Goal: Obtain resource: Download file/media

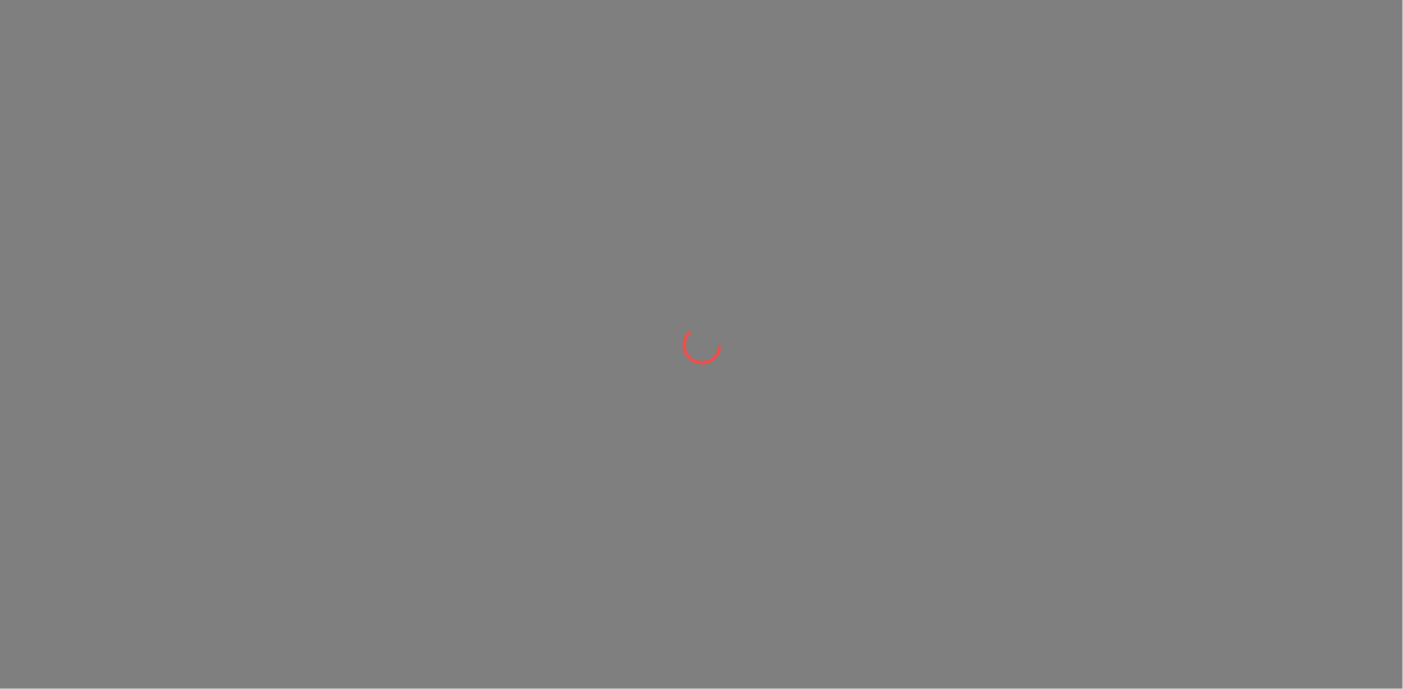
click at [1216, 204] on div at bounding box center [701, 344] width 1403 height 689
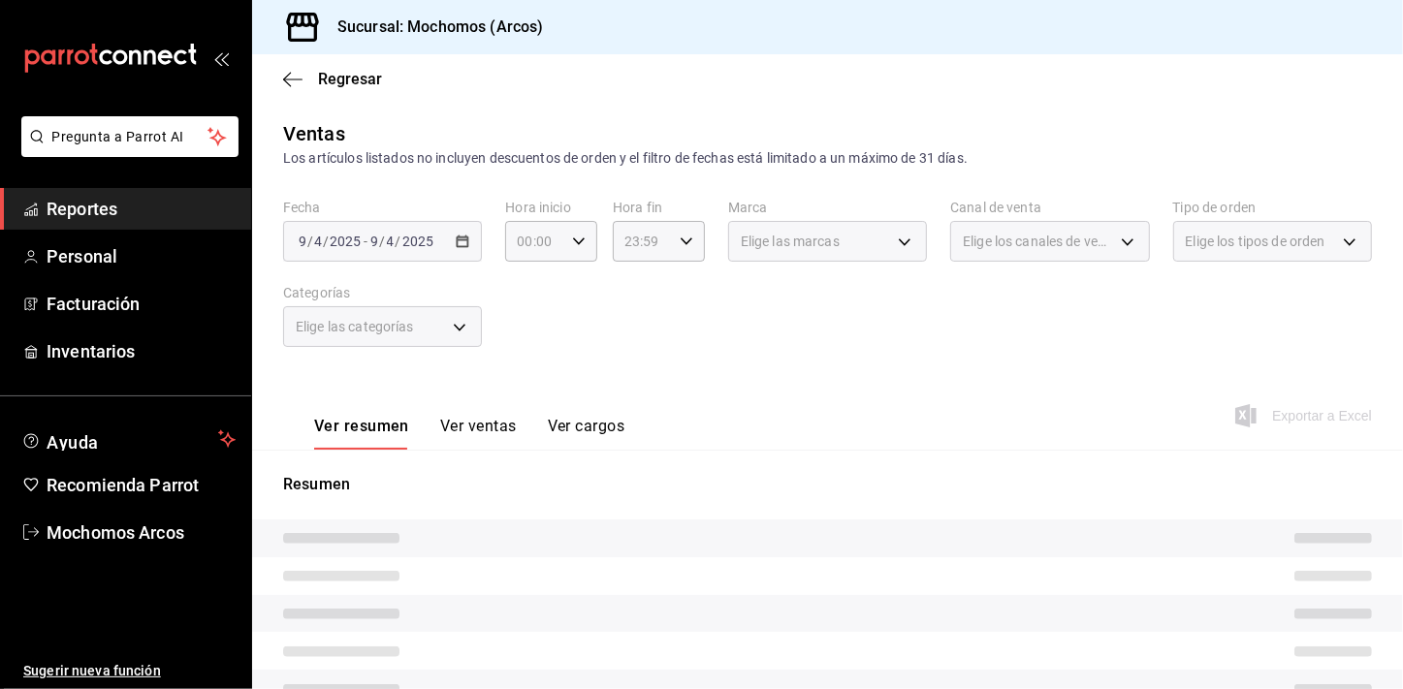
click at [473, 239] on div "[DATE] [DATE] - [DATE] [DATE]" at bounding box center [382, 241] width 199 height 41
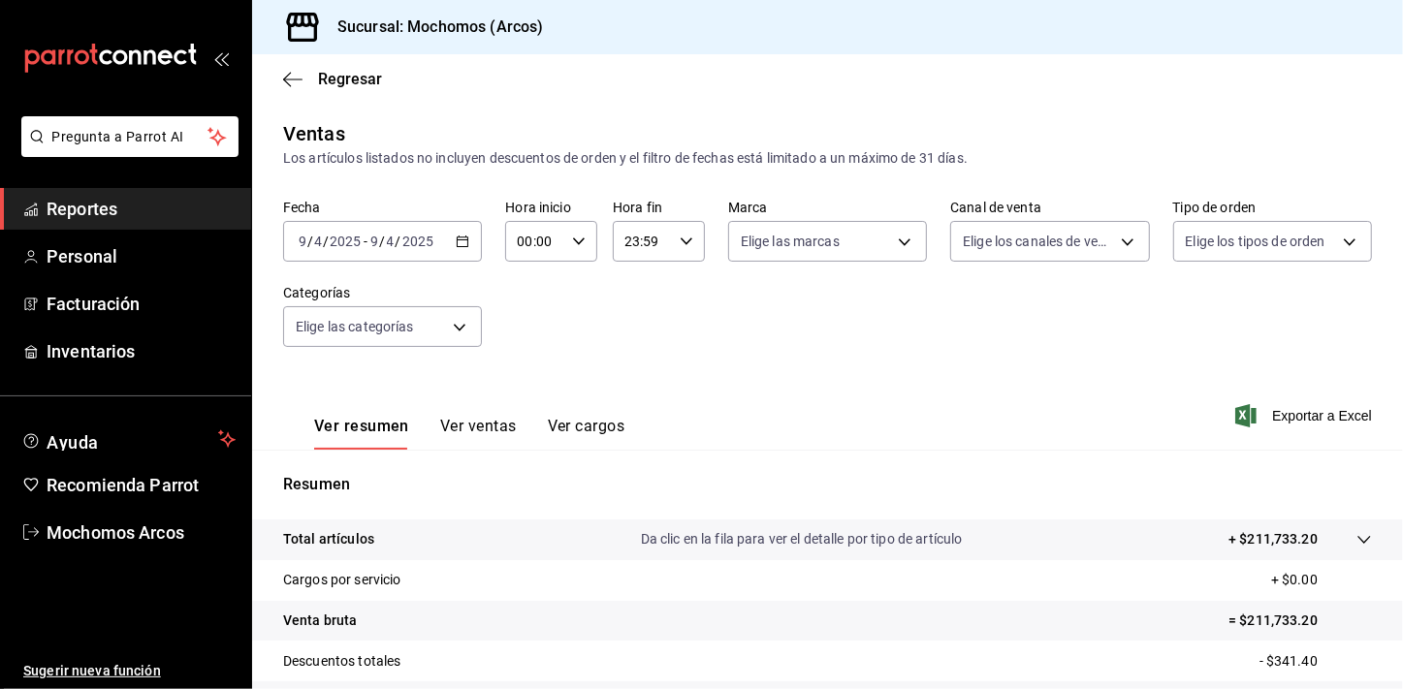
click at [462, 239] on \(Stroke\) "button" at bounding box center [463, 239] width 11 height 1
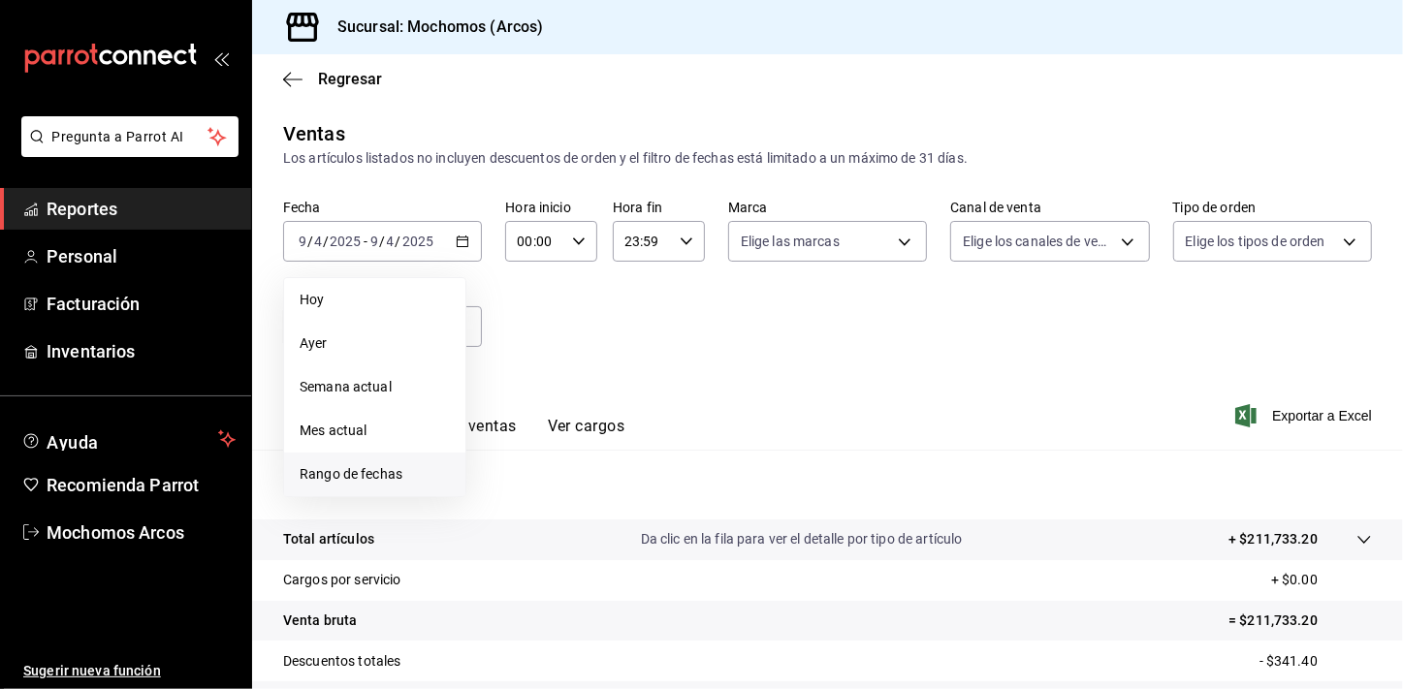
click at [346, 458] on li "Rango de fechas" at bounding box center [374, 475] width 181 height 44
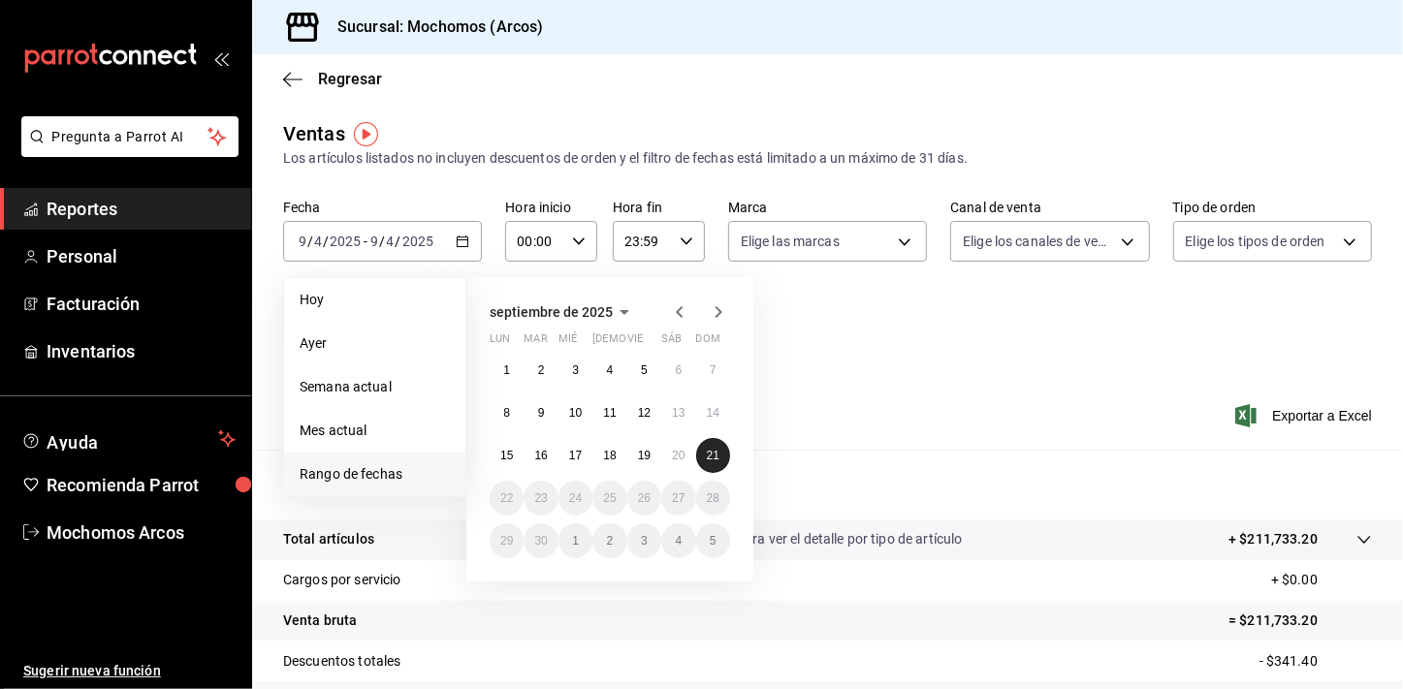
click at [717, 453] on abbr "21" at bounding box center [713, 456] width 13 height 14
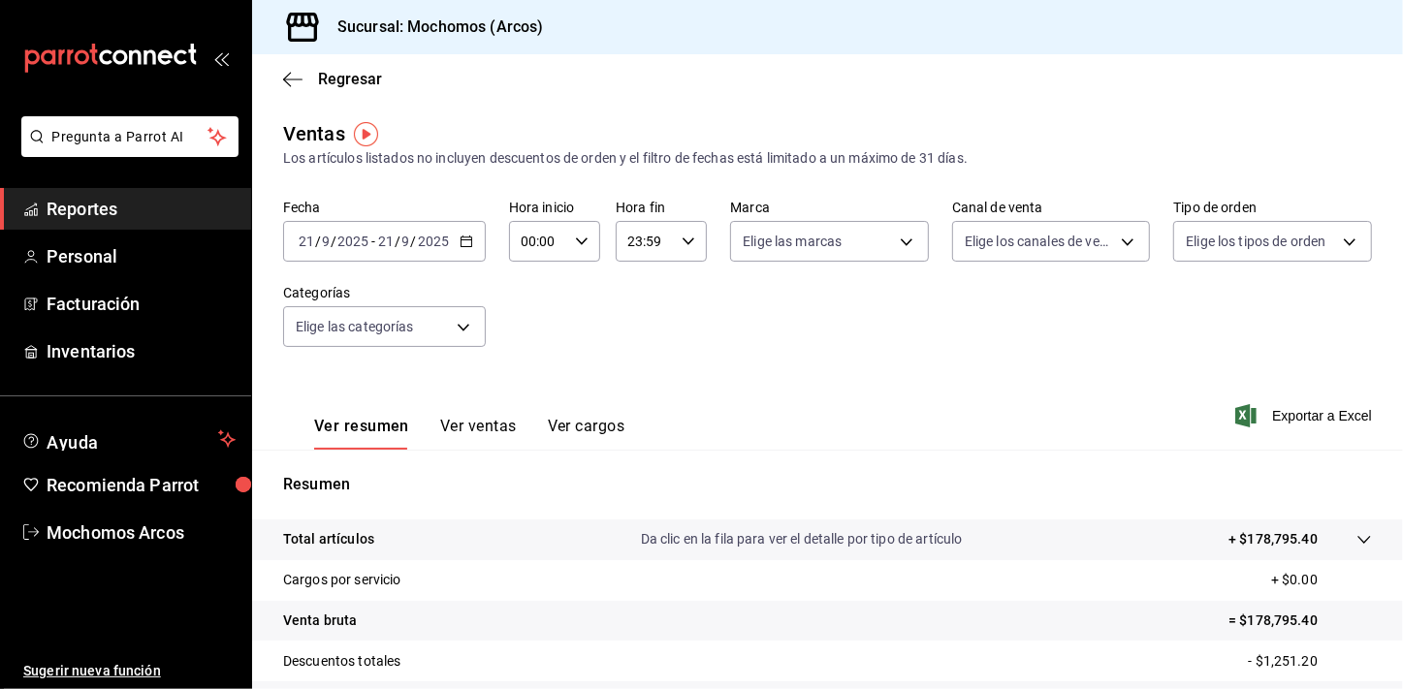
click at [576, 235] on icon "button" at bounding box center [582, 242] width 14 height 14
click at [532, 351] on button "01" at bounding box center [530, 337] width 38 height 39
type input "01:00"
click at [532, 351] on button "01" at bounding box center [530, 337] width 38 height 39
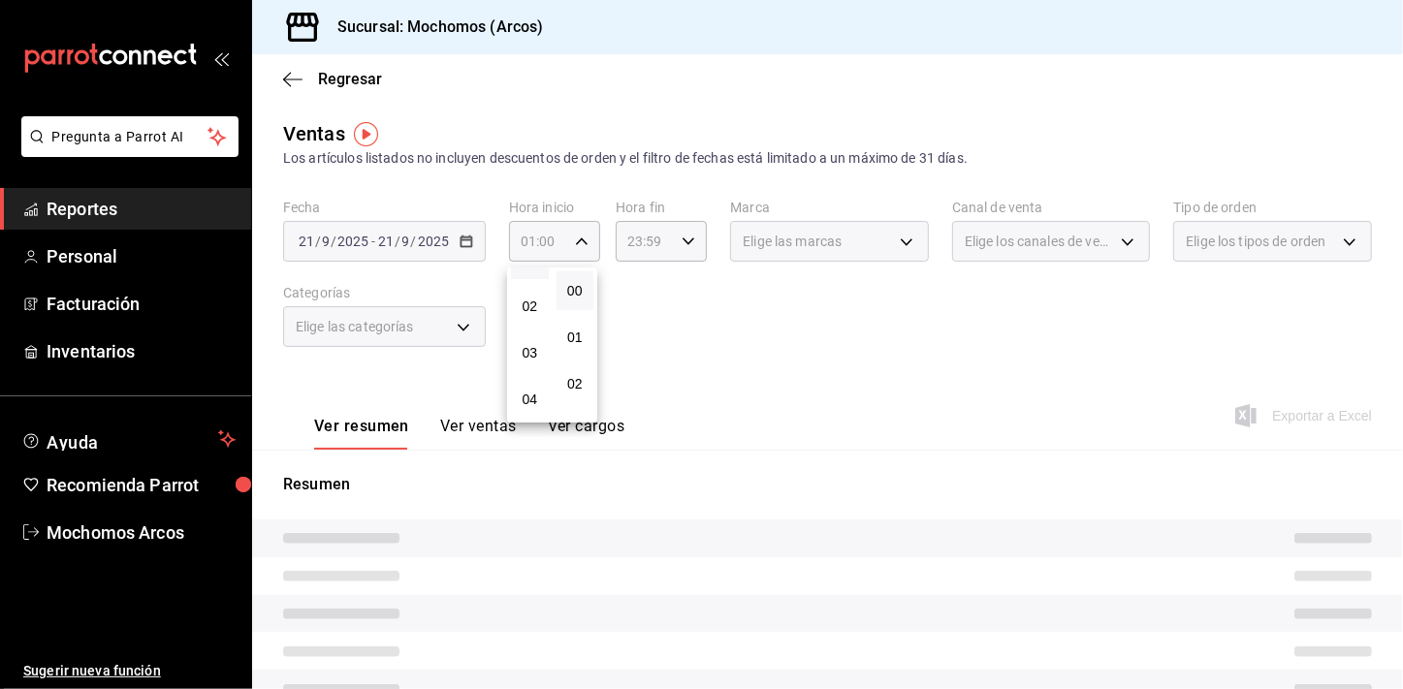
scroll to position [106, 0]
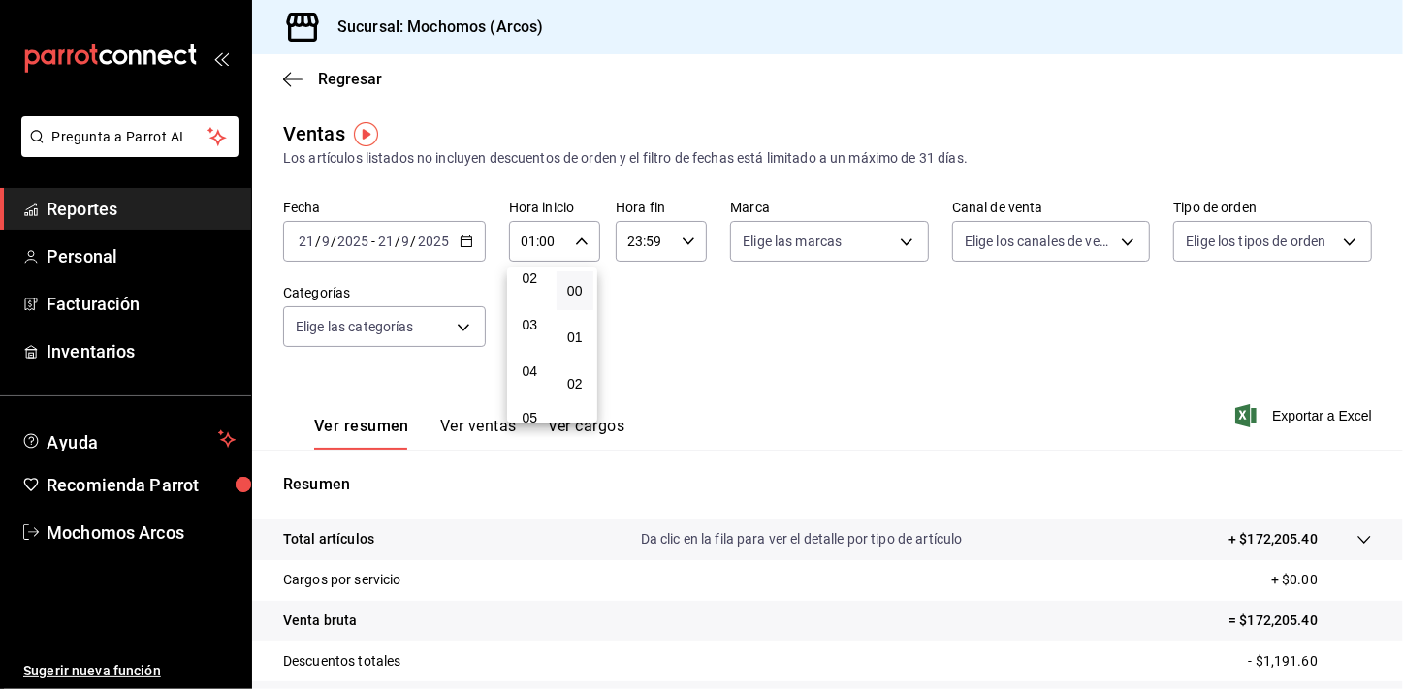
click at [532, 351] on div "04" at bounding box center [530, 371] width 46 height 47
click at [529, 407] on button "05" at bounding box center [530, 417] width 38 height 39
type input "05:00"
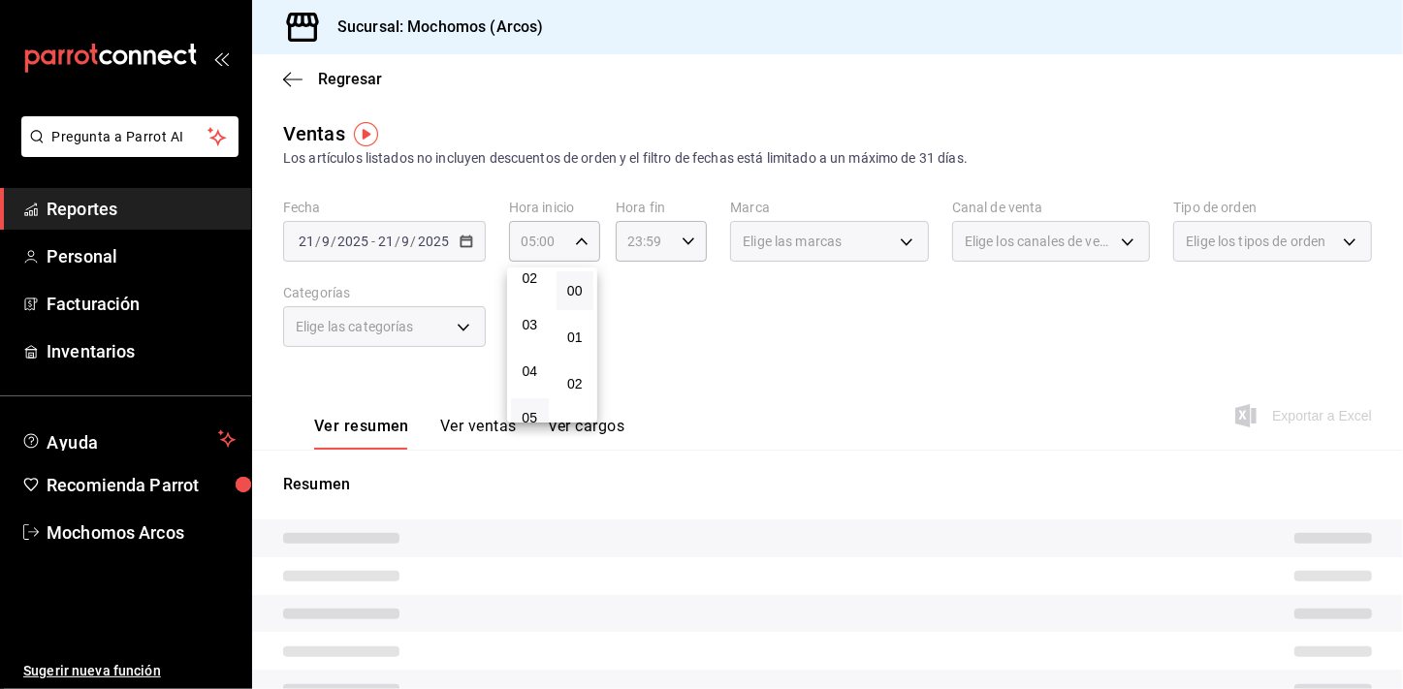
click at [780, 351] on div at bounding box center [701, 344] width 1403 height 689
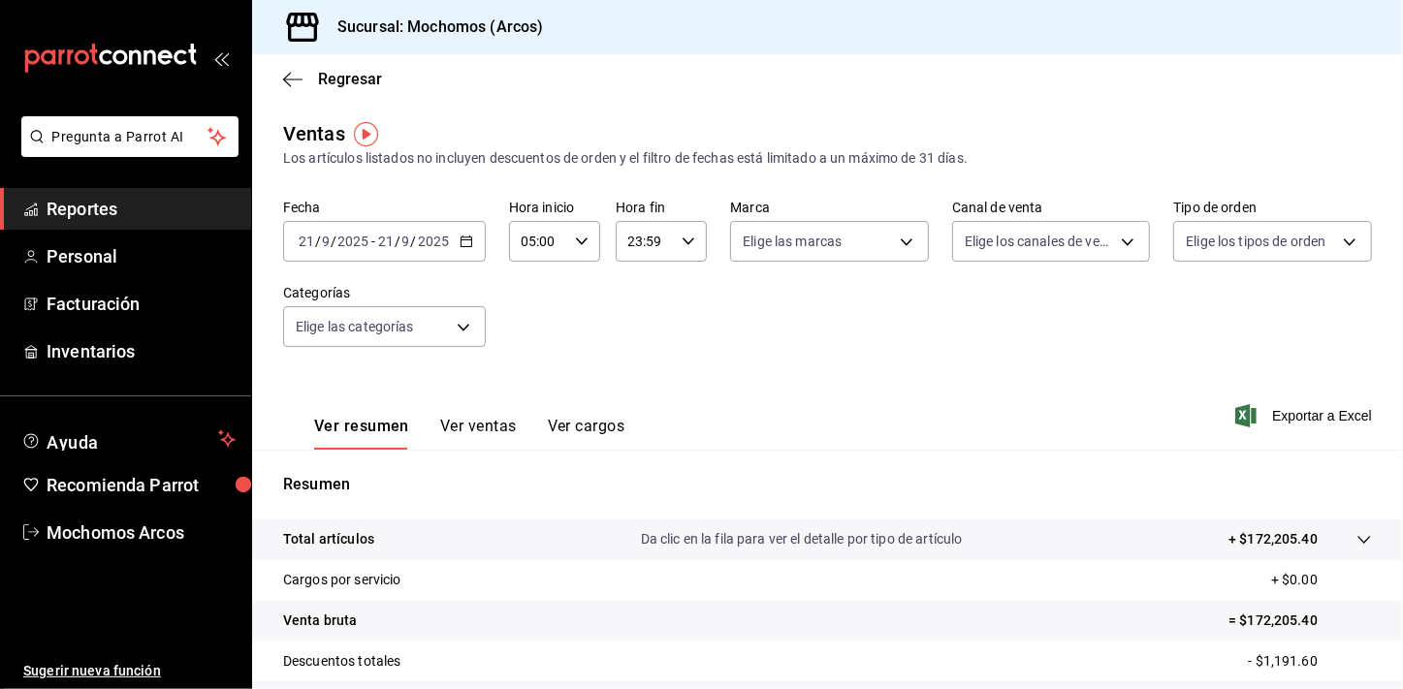
click at [691, 240] on div "23:59 Hora fin" at bounding box center [661, 241] width 91 height 41
click at [799, 317] on div at bounding box center [701, 344] width 1403 height 689
click at [1314, 424] on span "Exportar a Excel" at bounding box center [1305, 415] width 133 height 23
click at [218, 206] on span "Reportes" at bounding box center [141, 209] width 189 height 26
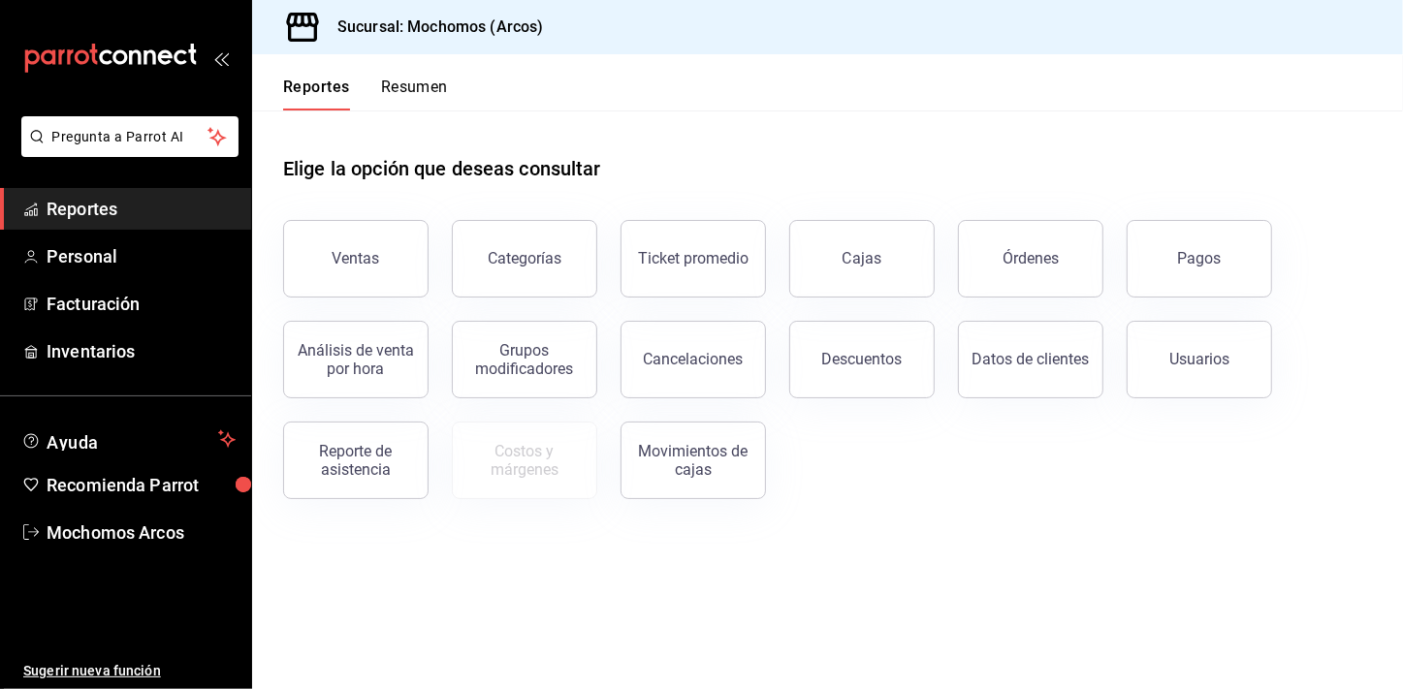
click at [187, 215] on span "Reportes" at bounding box center [141, 209] width 189 height 26
click at [610, 246] on div "Ticket promedio" at bounding box center [681, 247] width 169 height 101
click at [656, 252] on div "Ticket promedio" at bounding box center [693, 258] width 111 height 18
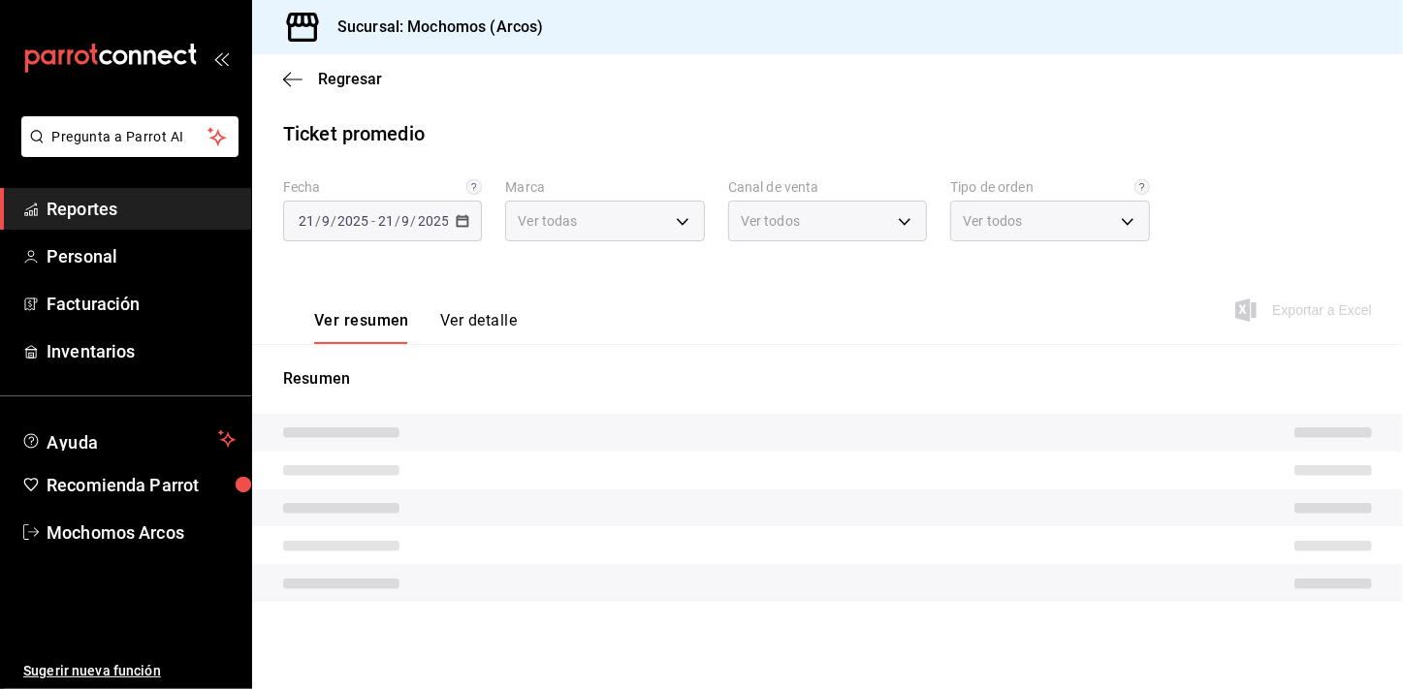
type input "dd36a3dd-8c35-4563-bc3a-0ae6137ce787"
type input "PARROT,UBER_EATS,RAPPI,DIDI_FOOD,ONLINE"
type input "c6b8ee8d-4955-4723-bae1-372b147e207b,27be71f3-ce18-4cfa-bd3b-e966efc6a73f,EXTER…"
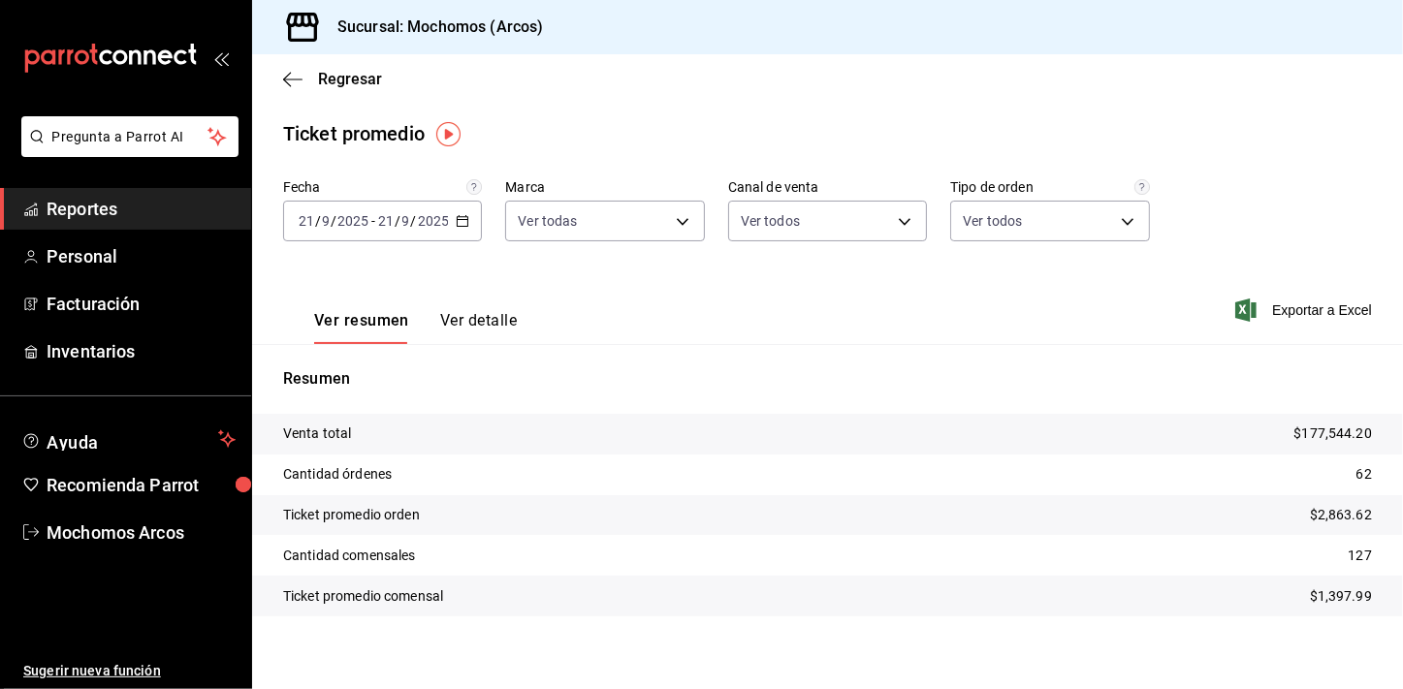
click at [141, 220] on span "Reportes" at bounding box center [141, 209] width 189 height 26
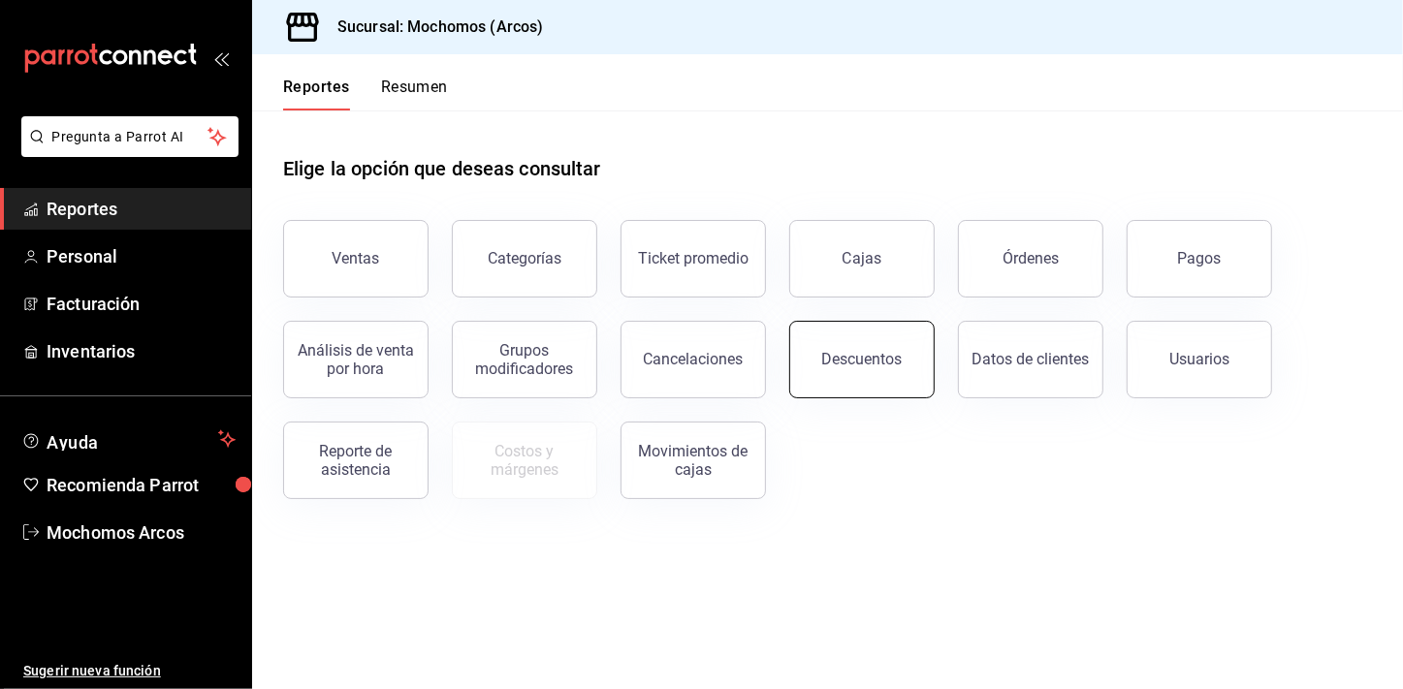
click at [852, 346] on button "Descuentos" at bounding box center [861, 360] width 145 height 78
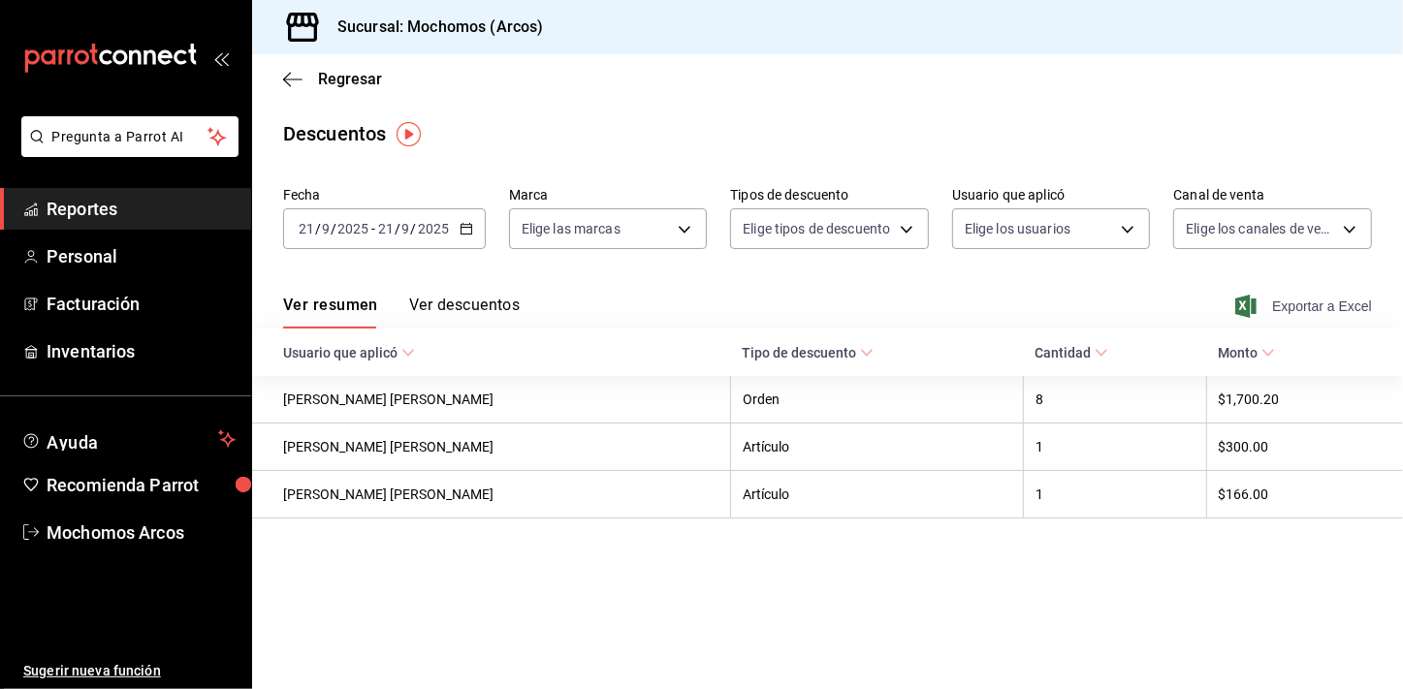
click at [1285, 310] on span "Exportar a Excel" at bounding box center [1305, 306] width 133 height 23
